Goal: Navigation & Orientation: Understand site structure

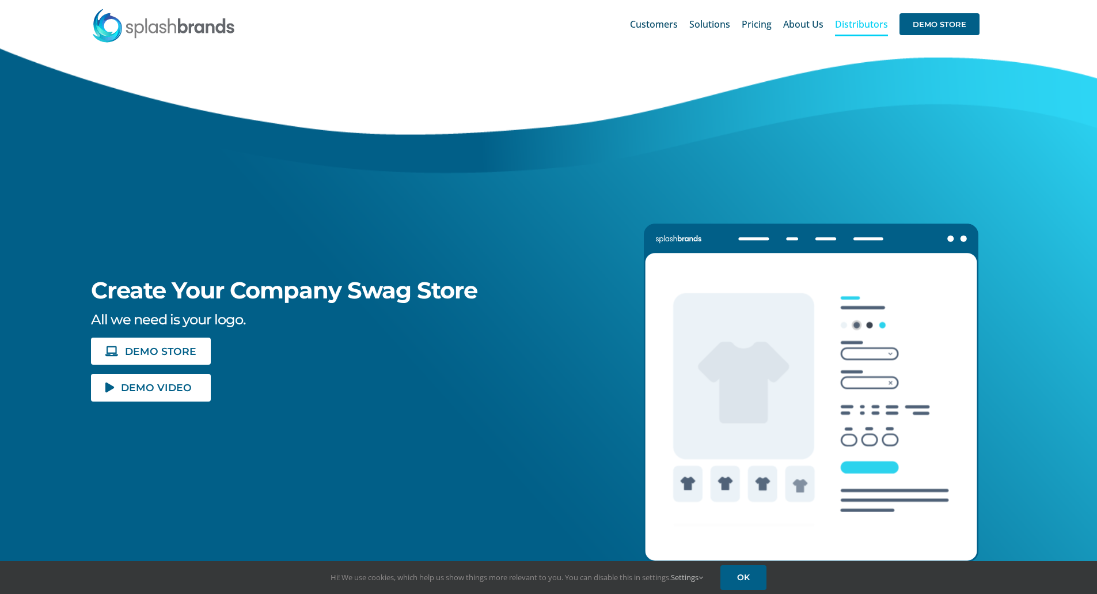
click at [855, 27] on span "Distributors" at bounding box center [861, 24] width 53 height 9
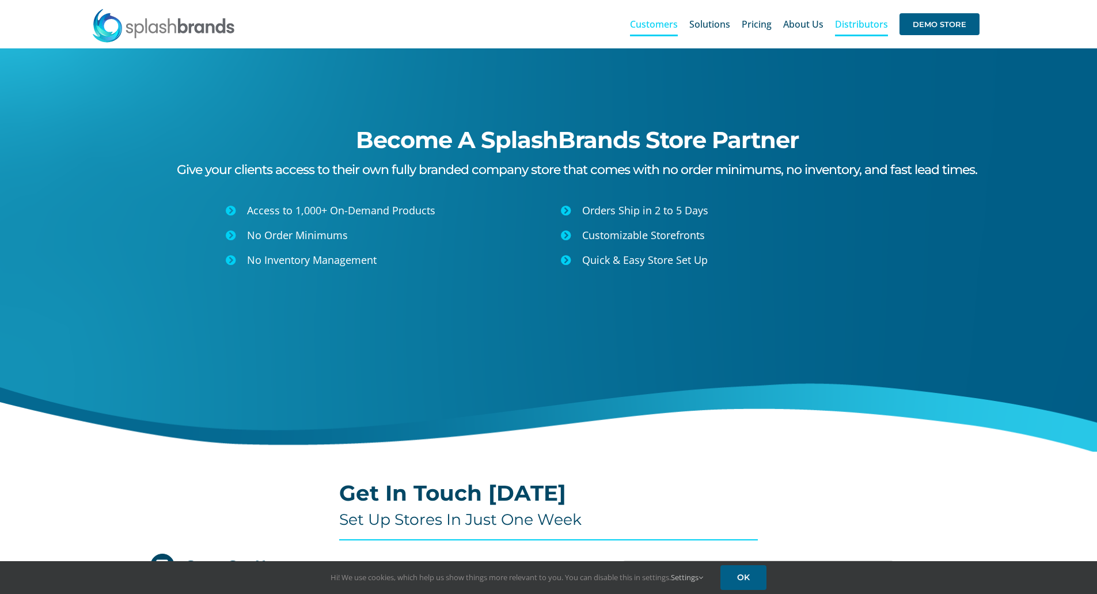
click at [665, 25] on span "Customers" at bounding box center [654, 24] width 48 height 9
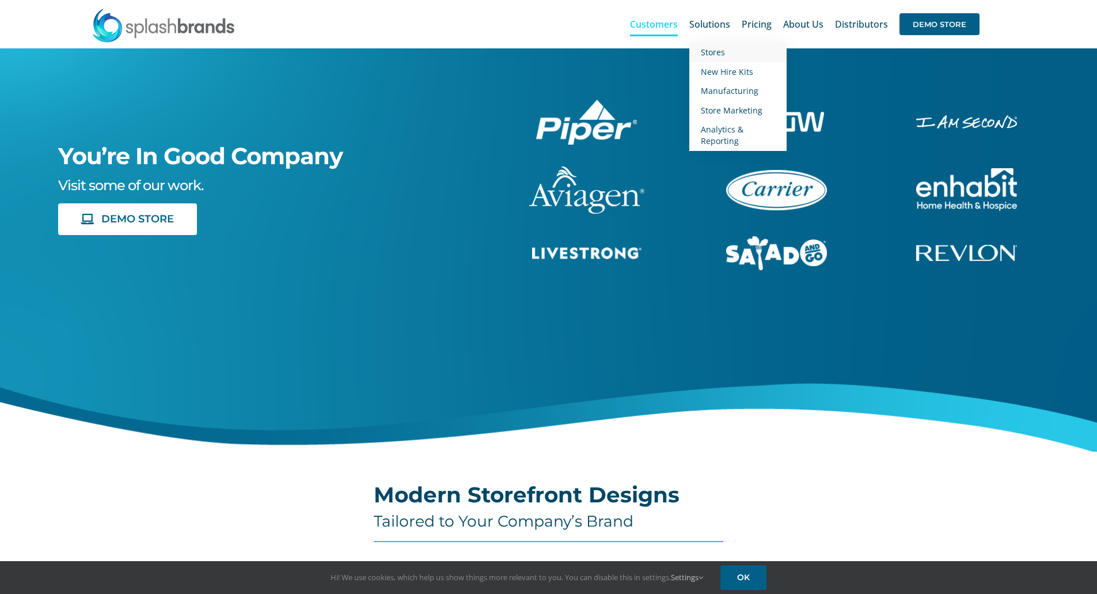
click at [724, 54] on span "Stores" at bounding box center [713, 52] width 24 height 11
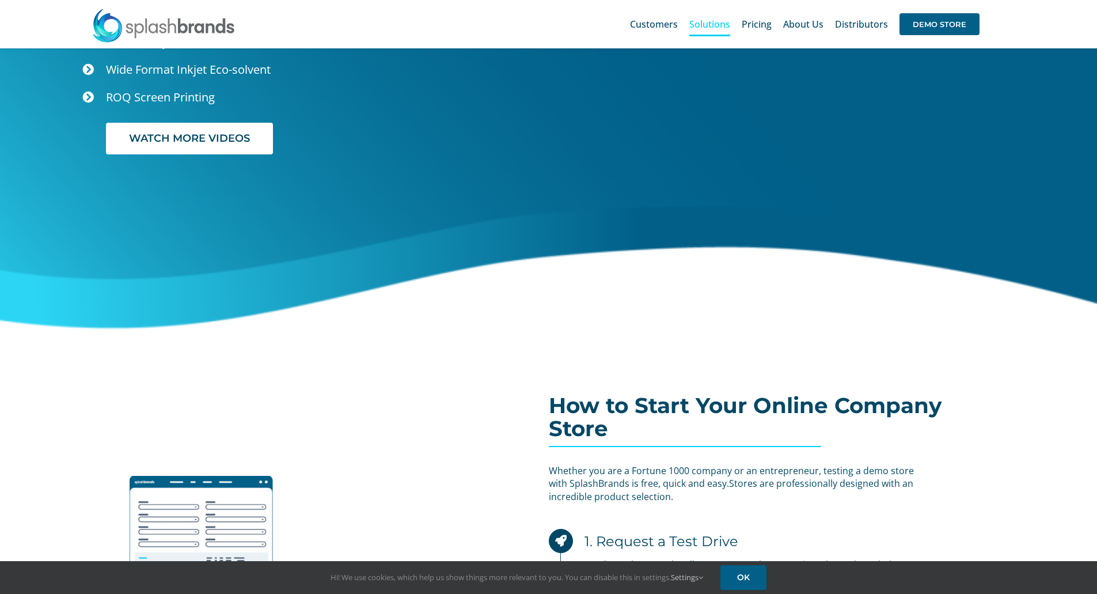
scroll to position [2756, 0]
